Goal: Task Accomplishment & Management: Manage account settings

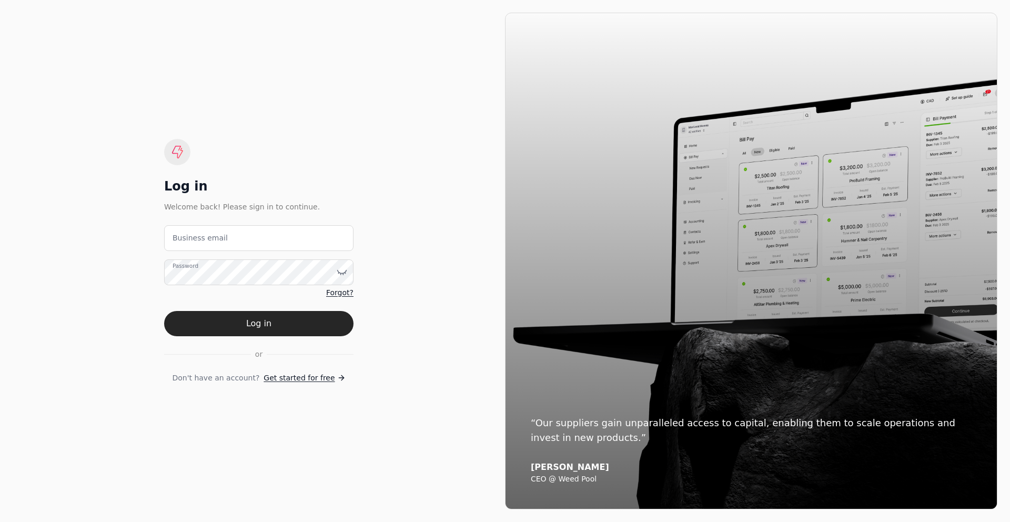
click at [272, 236] on email "Business email" at bounding box center [258, 238] width 189 height 26
type email "[EMAIL_ADDRESS][DOMAIN_NAME]"
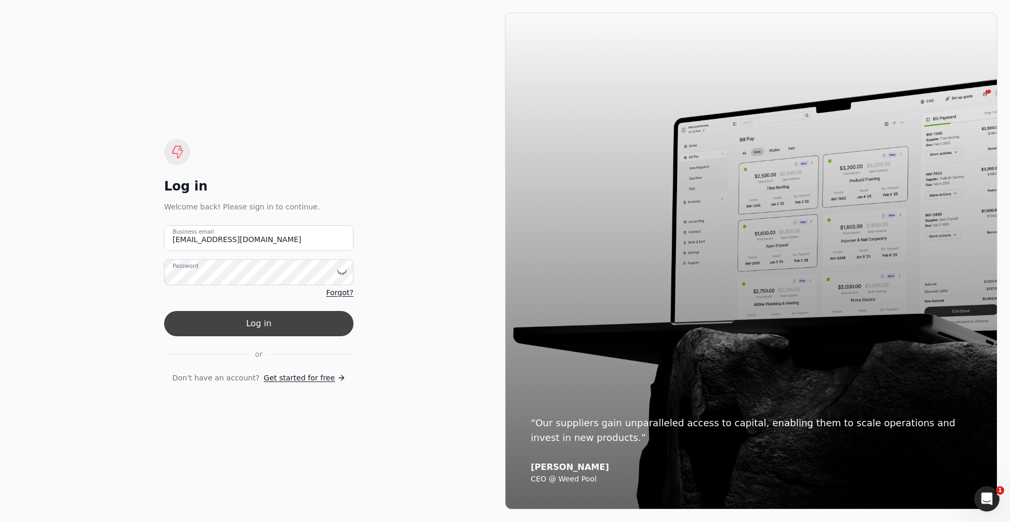
click at [239, 318] on button "Log in" at bounding box center [258, 323] width 189 height 25
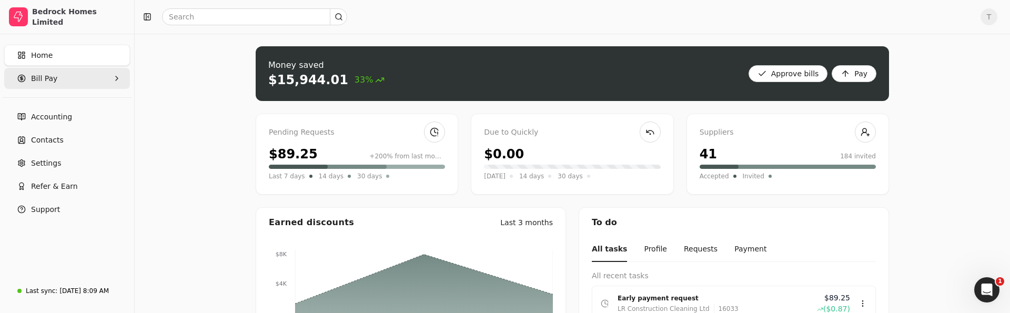
click at [71, 81] on Pay "Bill Pay" at bounding box center [67, 78] width 126 height 21
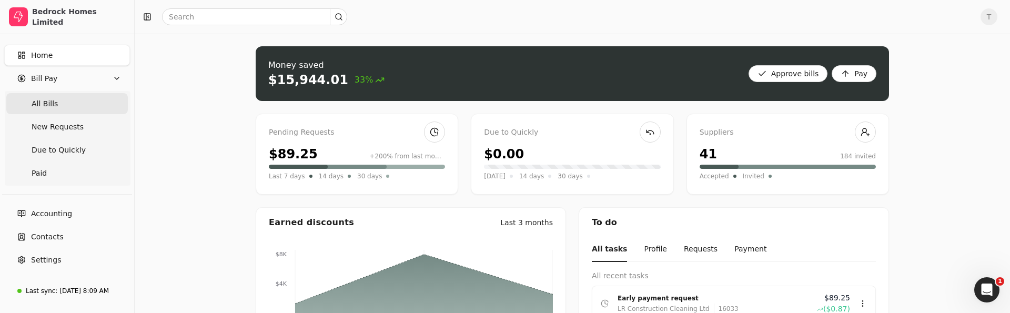
click at [55, 107] on span "All Bills" at bounding box center [45, 103] width 26 height 11
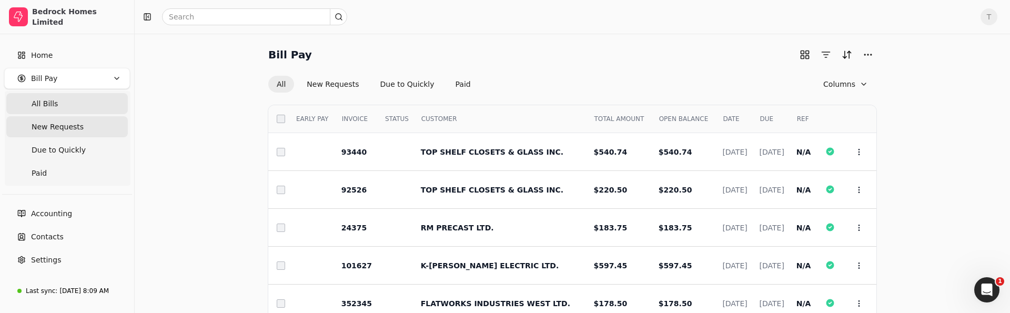
click at [58, 132] on Requests "New Requests" at bounding box center [66, 126] width 121 height 21
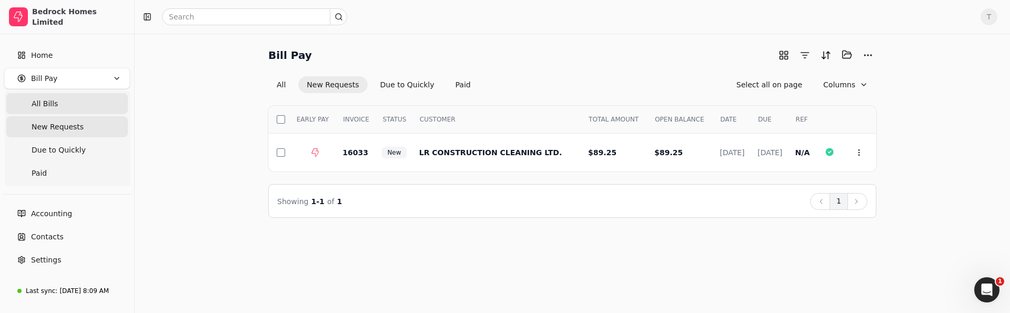
click at [58, 98] on Bills "All Bills" at bounding box center [66, 103] width 121 height 21
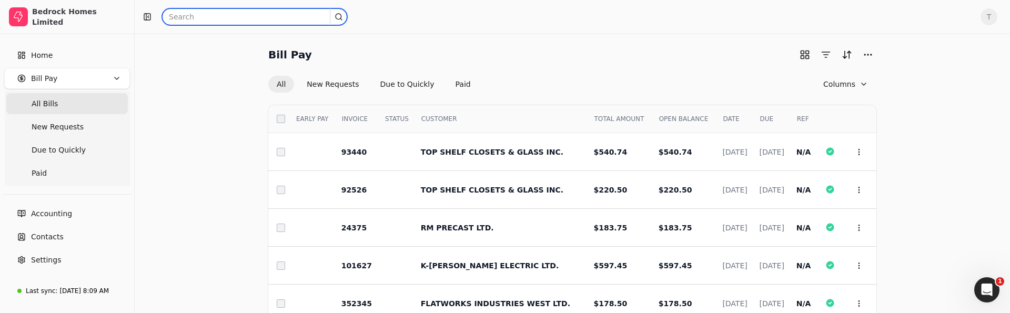
click at [226, 20] on input "text" at bounding box center [254, 16] width 185 height 17
type input "top shelf"
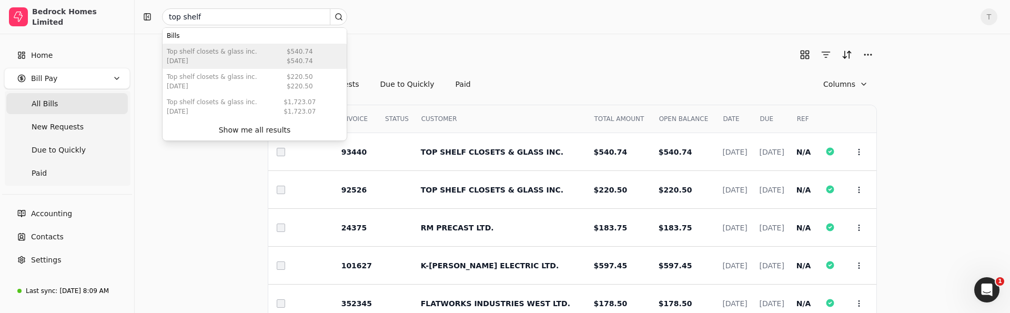
click at [217, 55] on div "TOP SHELF CLOSETS & GLASS INC." at bounding box center [212, 51] width 90 height 9
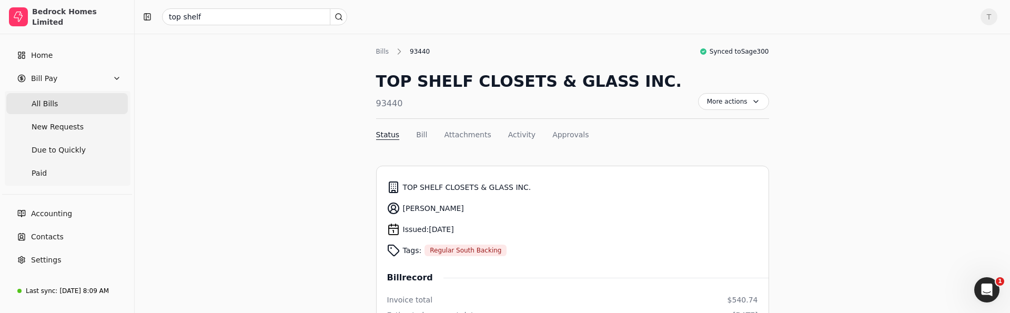
click at [48, 105] on span "All Bills" at bounding box center [45, 103] width 26 height 11
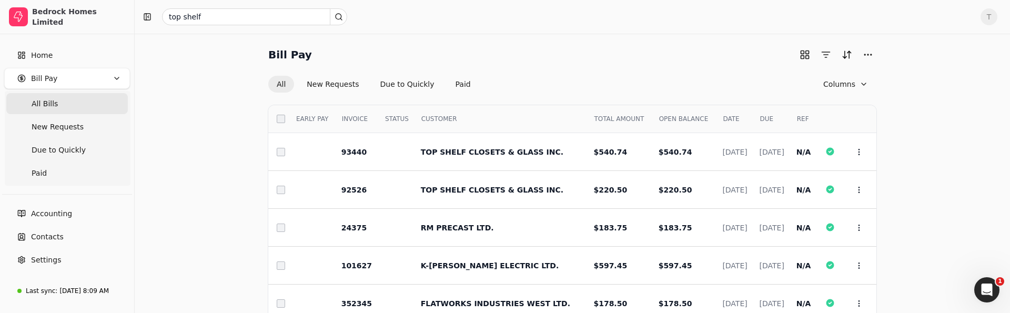
click at [992, 14] on span "T" at bounding box center [988, 16] width 17 height 17
click at [910, 79] on span "Sign Out" at bounding box center [916, 79] width 32 height 11
